Goal: Information Seeking & Learning: Learn about a topic

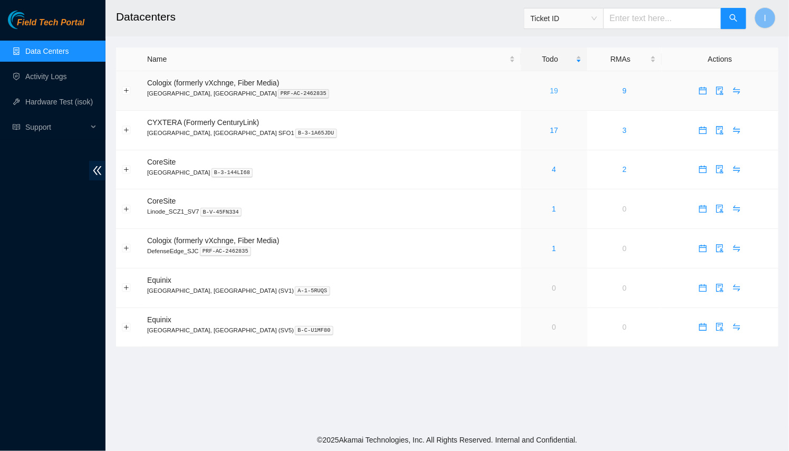
click at [550, 89] on link "19" at bounding box center [554, 90] width 8 height 8
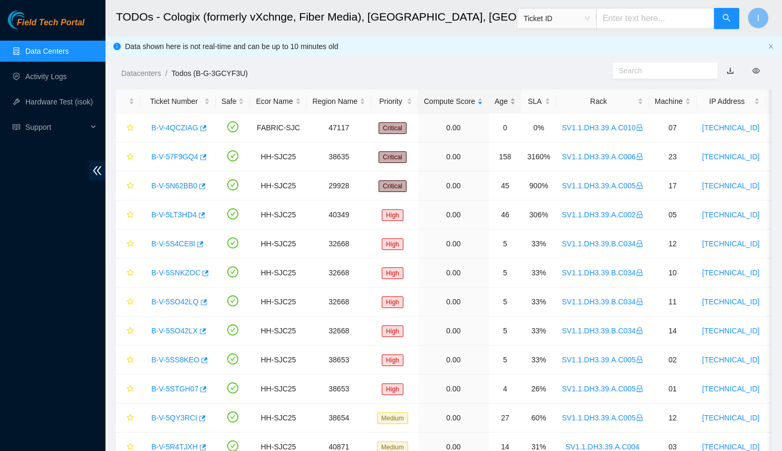
click at [494, 100] on div "Age" at bounding box center [504, 101] width 21 height 12
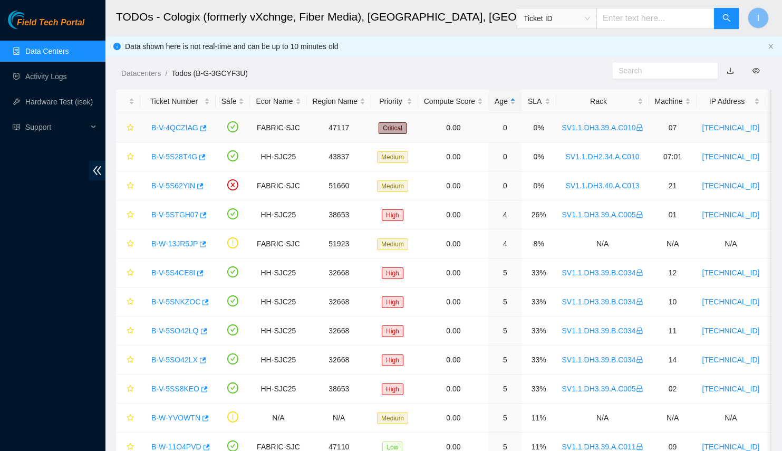
click at [167, 129] on link "B-V-4QCZIAG" at bounding box center [174, 127] width 47 height 8
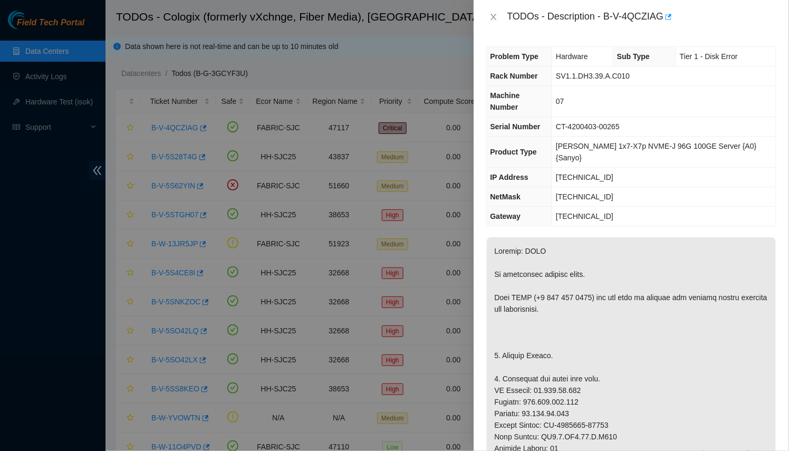
click at [485, 16] on div "TODOs - Description - B-V-4QCZIAG" at bounding box center [630, 17] width 315 height 34
click at [492, 17] on icon "close" at bounding box center [493, 17] width 6 height 6
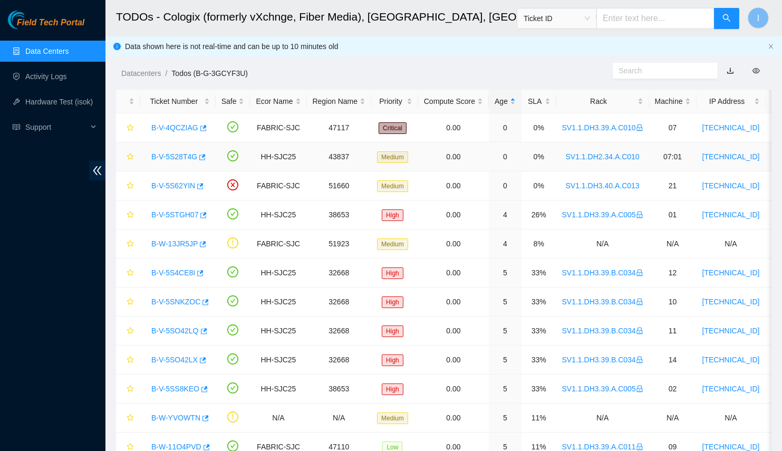
click at [183, 158] on link "B-V-5S28T4G" at bounding box center [174, 156] width 46 height 8
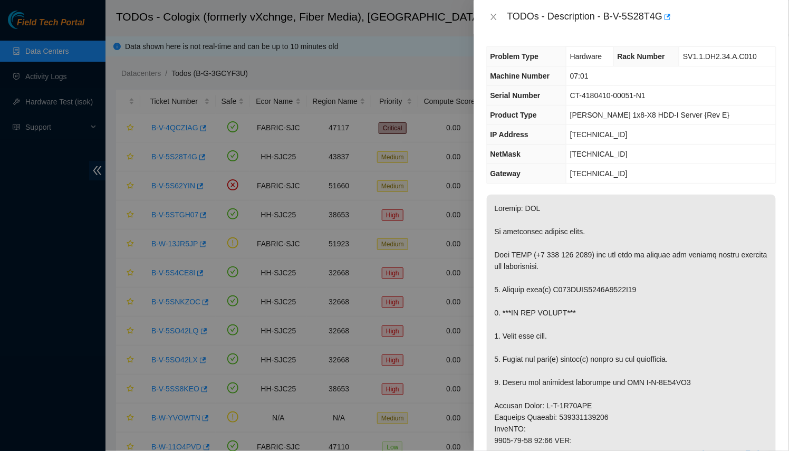
click at [482, 22] on div "TODOs - Description - B-V-5S28T4G" at bounding box center [630, 17] width 315 height 34
click at [488, 21] on button "Close" at bounding box center [493, 17] width 15 height 10
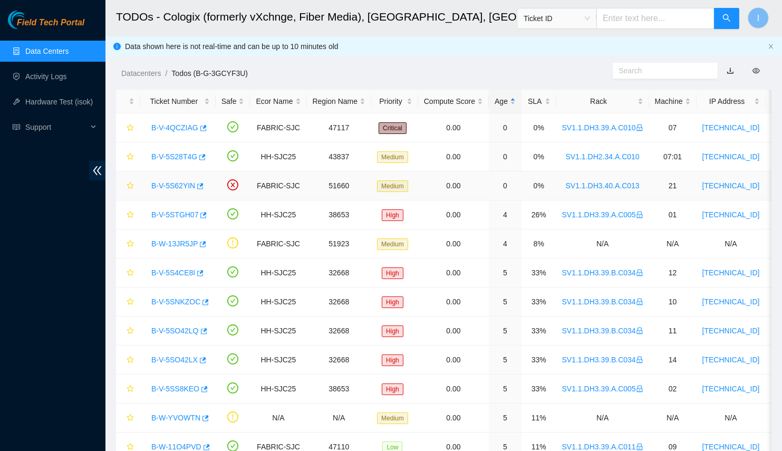
click at [176, 182] on link "B-V-5S62YIN" at bounding box center [173, 185] width 44 height 8
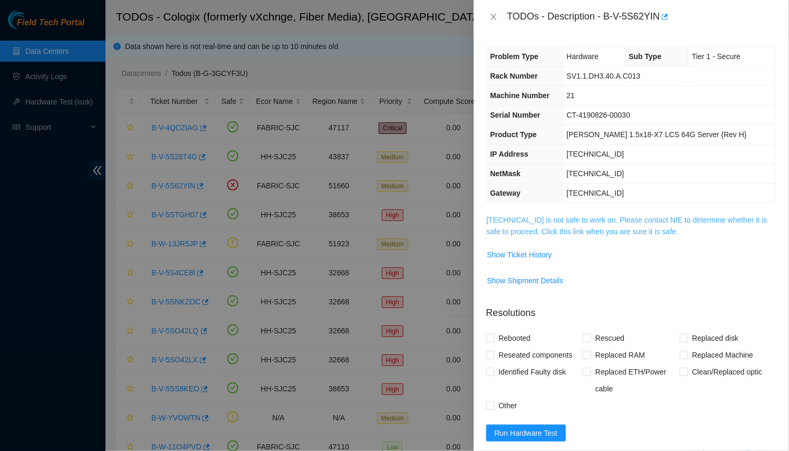
click at [575, 216] on link "23.11.212.152 is not safe to work on. Please contact NIE to determine whether i…" at bounding box center [627, 226] width 280 height 20
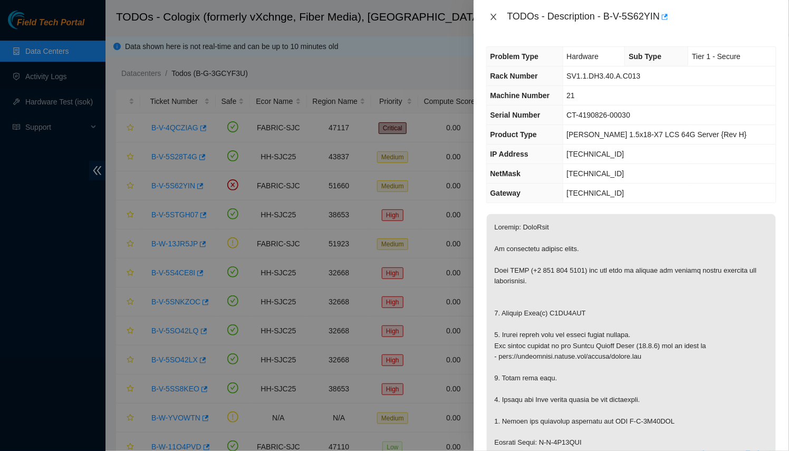
click at [497, 14] on icon "close" at bounding box center [493, 17] width 8 height 8
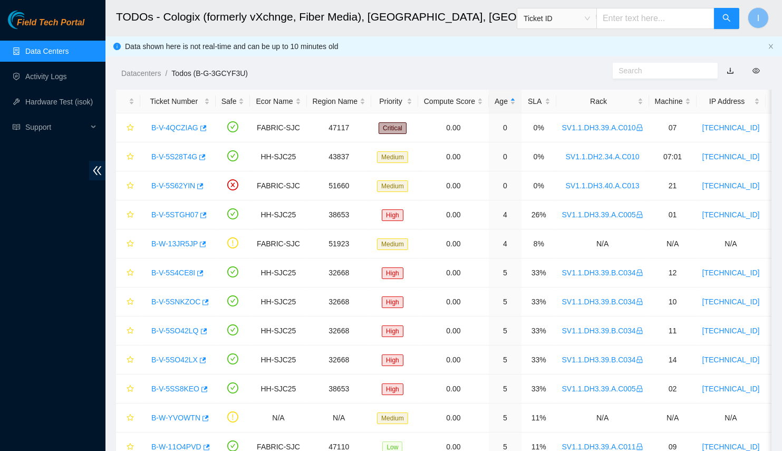
click at [69, 55] on link "Data Centers" at bounding box center [46, 51] width 43 height 8
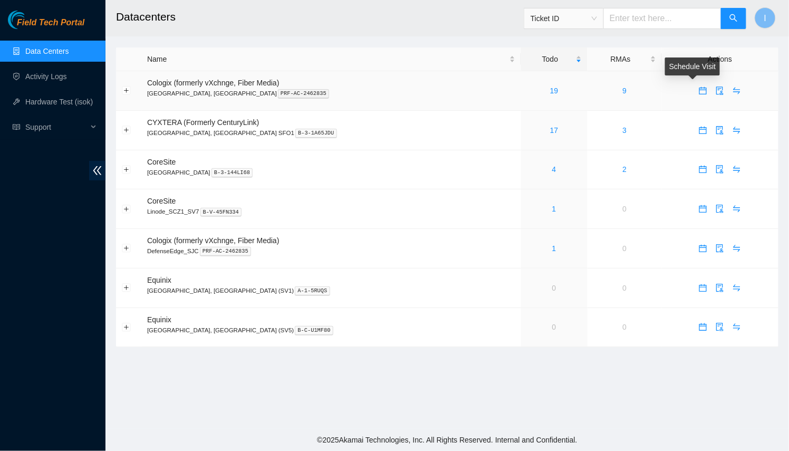
click at [695, 88] on span "calendar" at bounding box center [703, 90] width 16 height 8
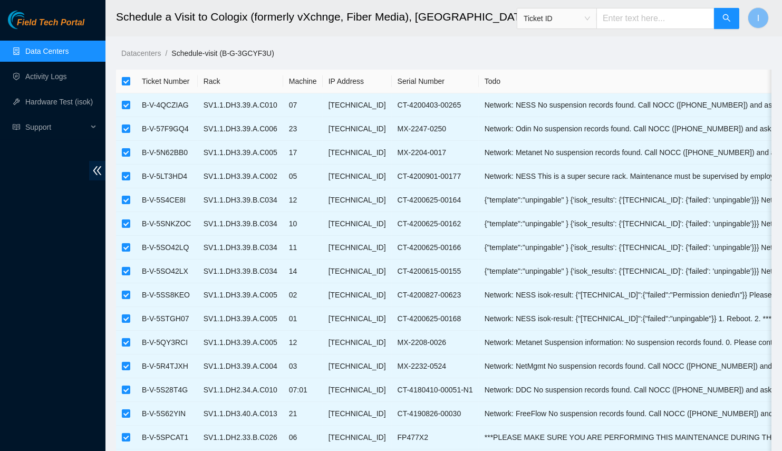
click at [124, 80] on input "checkbox" at bounding box center [126, 81] width 8 height 8
checkbox input "false"
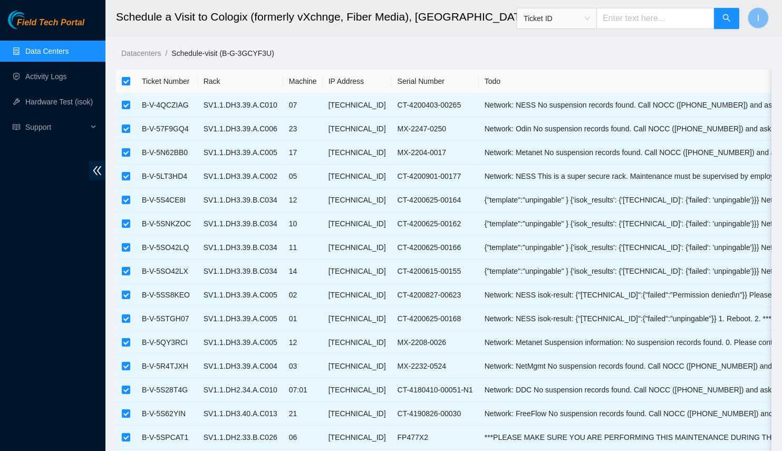
checkbox input "false"
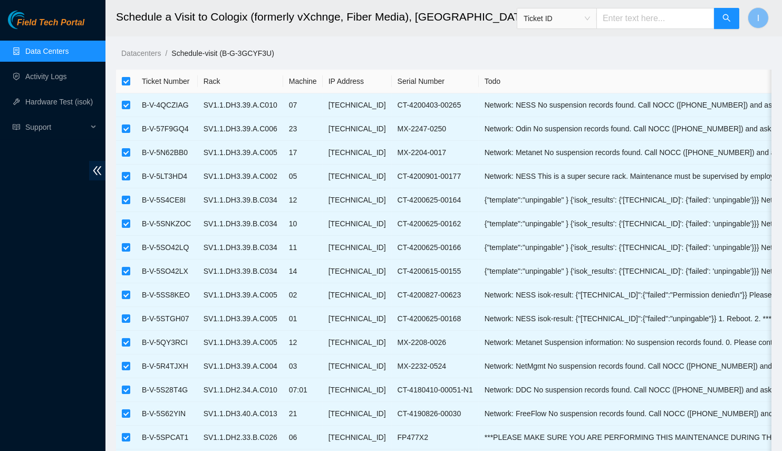
checkbox input "false"
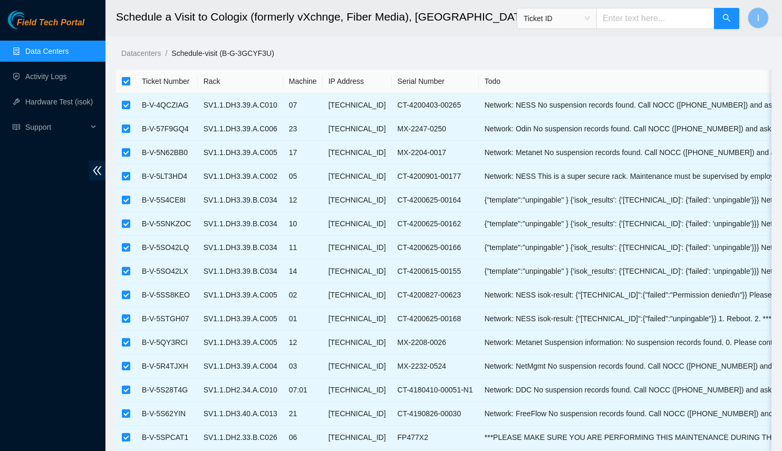
checkbox input "false"
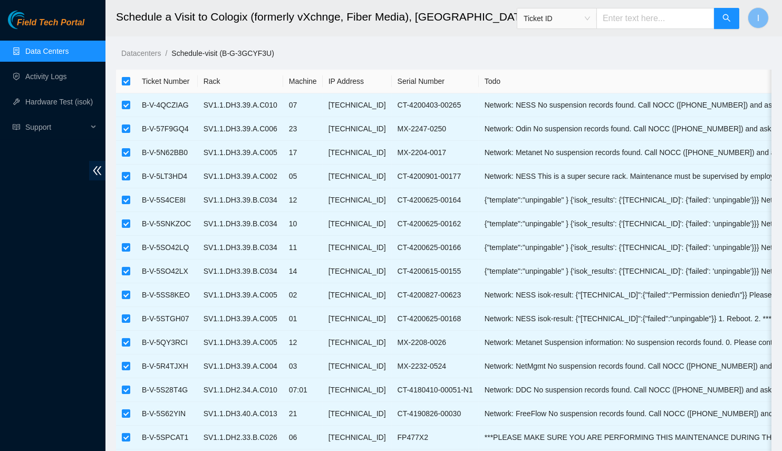
checkbox input "false"
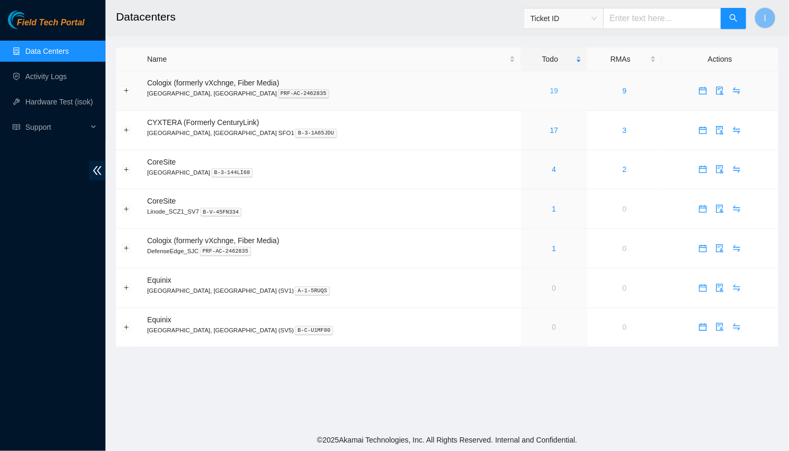
click at [550, 87] on link "19" at bounding box center [554, 90] width 8 height 8
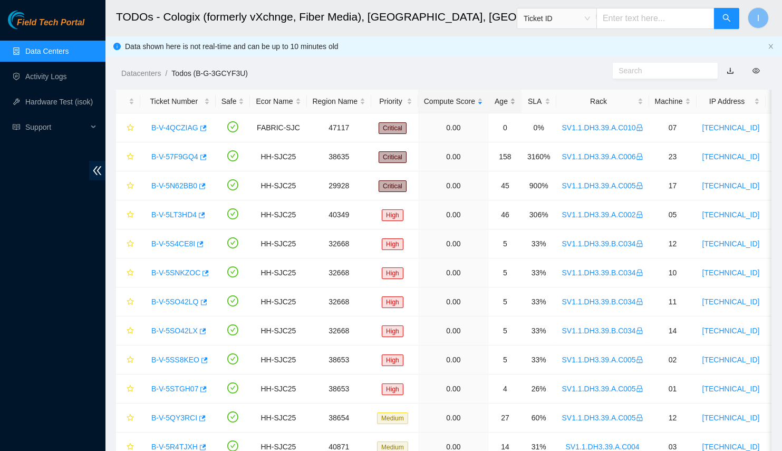
click at [496, 104] on div "Age" at bounding box center [504, 101] width 21 height 12
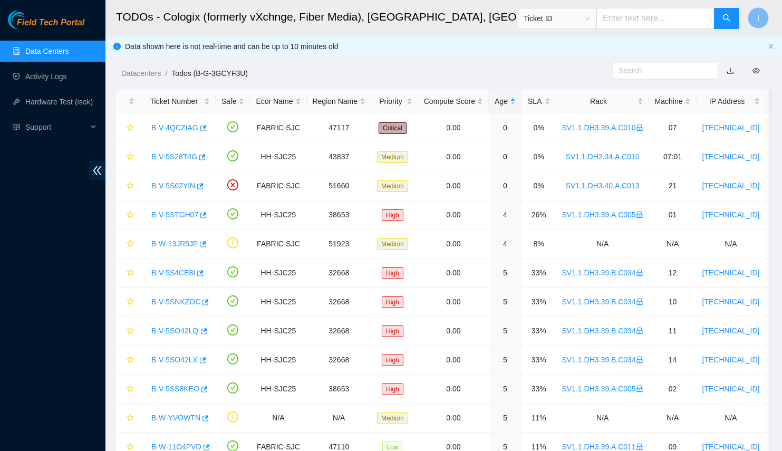
click at [0, 312] on div "Field Tech Portal Data Centers Activity Logs Hardware Test (isok) Support" at bounding box center [52, 231] width 105 height 440
drag, startPoint x: 550, startPoint y: 126, endPoint x: 625, endPoint y: 128, distance: 74.3
click at [625, 128] on tr "B-V-4QCZIAG FABRIC-SJC 47117 Critical 0.00 0 0% SV1.1.DH3.39.A.C010 07 23.208.9…" at bounding box center [628, 127] width 1024 height 29
copy tr "SV1.1.DH3.39.A.C010"
drag, startPoint x: 148, startPoint y: 241, endPoint x: 179, endPoint y: 240, distance: 31.1
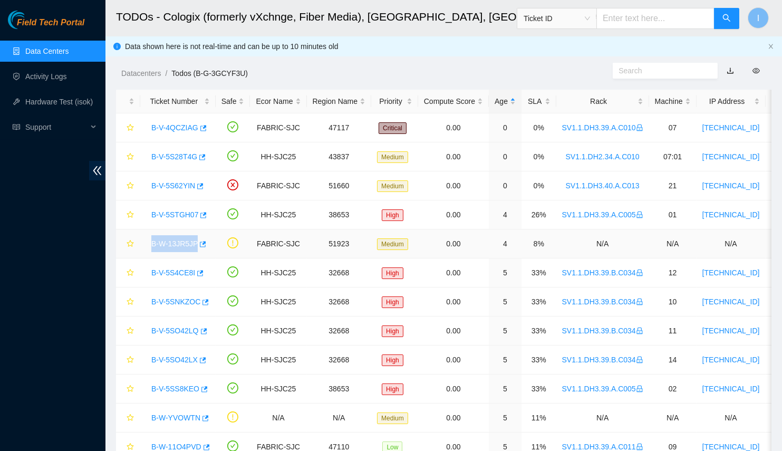
click at [194, 241] on div "B-W-13JR5JP" at bounding box center [178, 243] width 64 height 17
copy tr "B-W-13JR5JP"
click at [173, 240] on link "B-W-13JR5JP" at bounding box center [174, 243] width 46 height 8
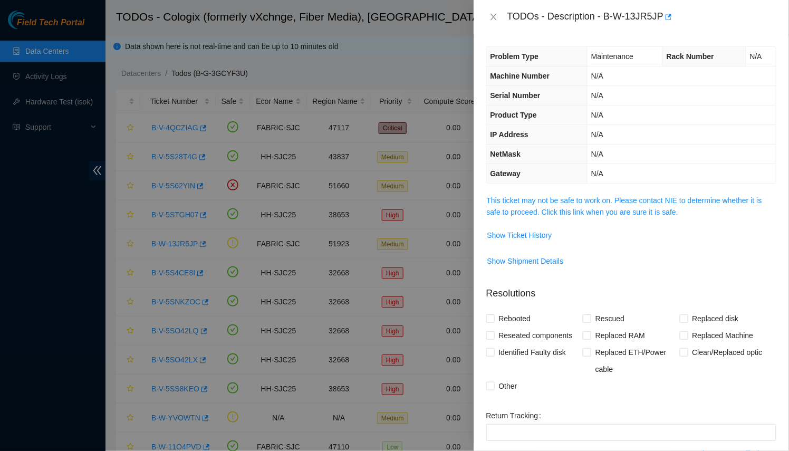
click at [580, 195] on span "This ticket may not be safe to work on. Please contact NIE to determine whether…" at bounding box center [631, 206] width 289 height 23
click at [578, 201] on link "This ticket may not be safe to work on. Please contact NIE to determine whether…" at bounding box center [624, 206] width 275 height 20
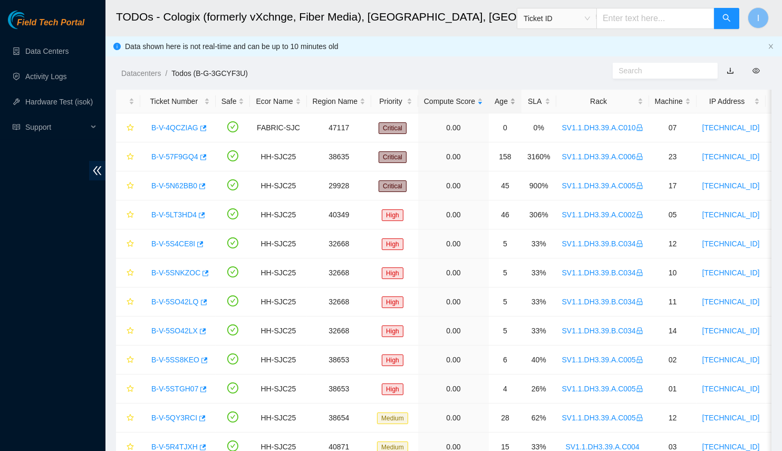
click at [502, 107] on div "Age" at bounding box center [504, 101] width 21 height 12
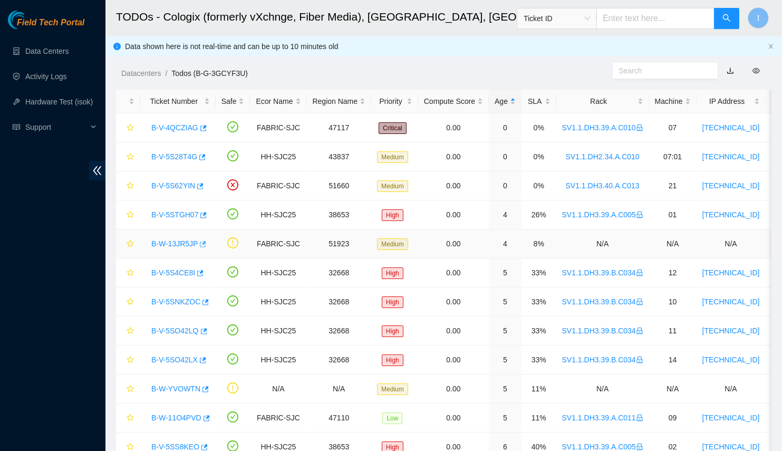
click at [198, 244] on icon "button" at bounding box center [201, 243] width 7 height 7
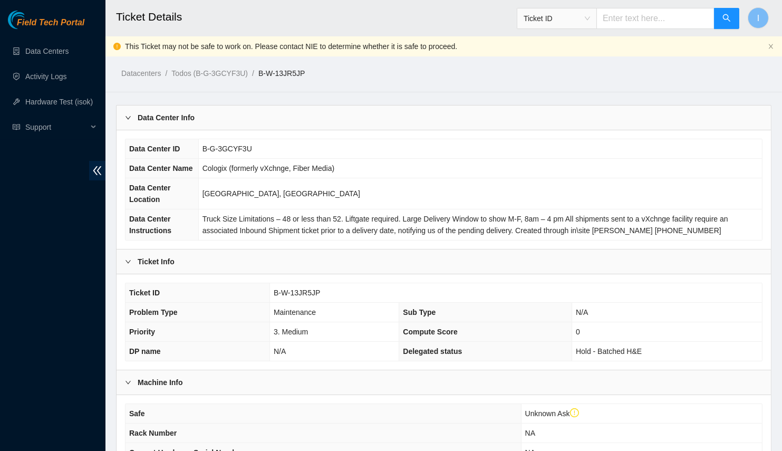
scroll to position [241, 0]
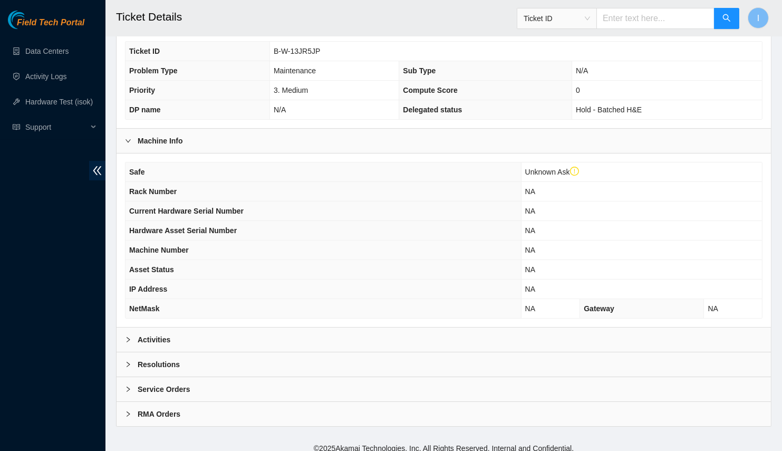
click at [167, 334] on b "Activities" at bounding box center [154, 340] width 33 height 12
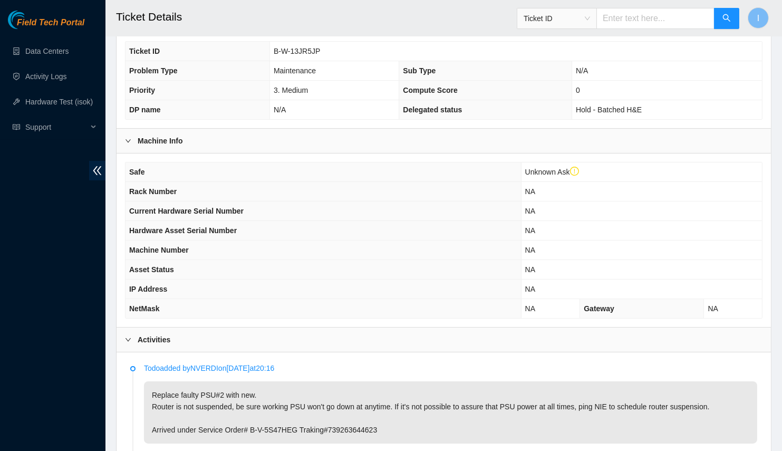
scroll to position [0, 0]
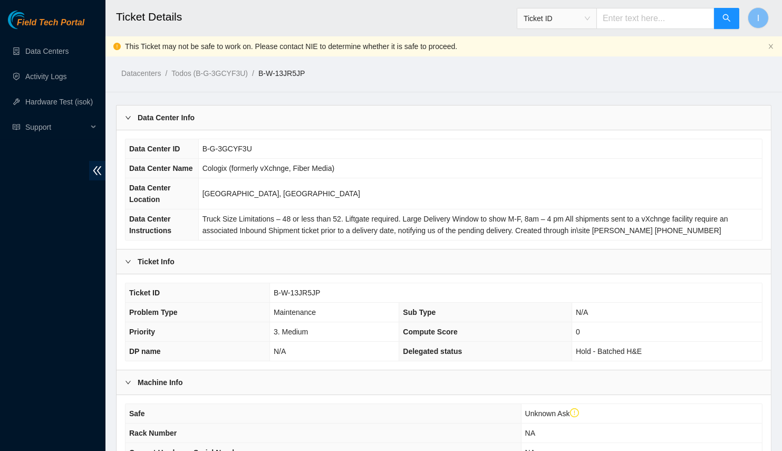
click at [216, 113] on div "Data Center Info" at bounding box center [443, 117] width 654 height 24
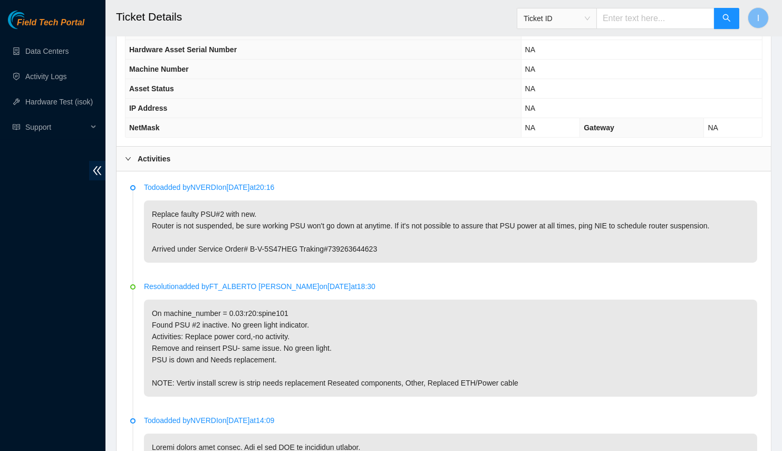
scroll to position [304, 0]
click at [201, 181] on p "Todo added by NVERDI on [DATE] 20:16" at bounding box center [450, 187] width 613 height 12
copy p "NVERDI"
click at [445, 258] on li "Todo added by NVERDI on [DATE] 20:16 Replace faulty PSU#2 with new. Router is n…" at bounding box center [443, 233] width 627 height 99
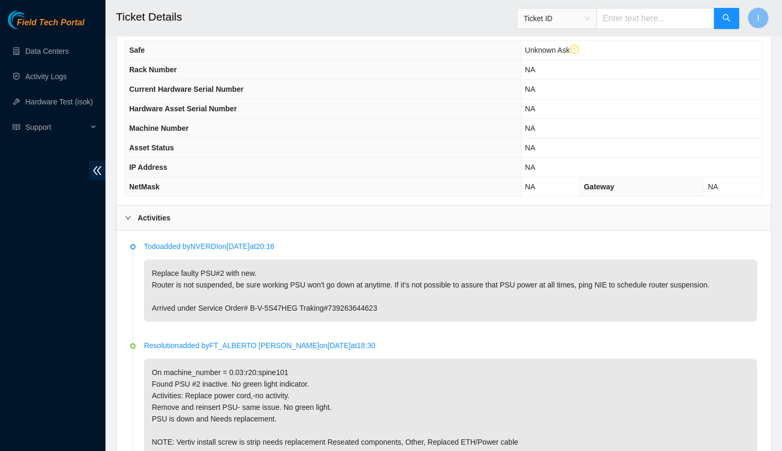
scroll to position [245, 0]
click at [204, 240] on p "Todo added by NVERDI on [DATE] 20:16" at bounding box center [450, 246] width 613 height 12
copy p "NVERDI"
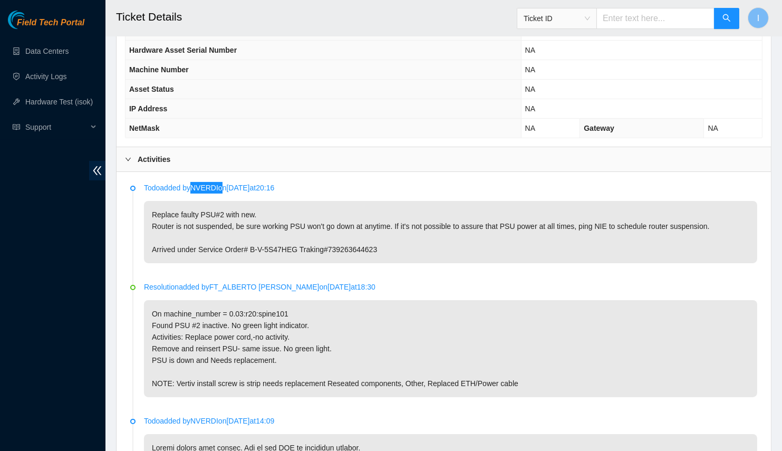
scroll to position [306, 0]
